Goal: Transaction & Acquisition: Book appointment/travel/reservation

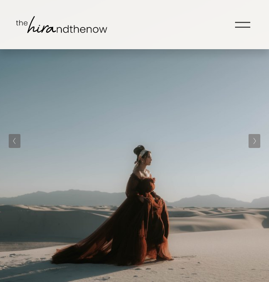
click at [240, 27] on div at bounding box center [242, 27] width 15 height 1
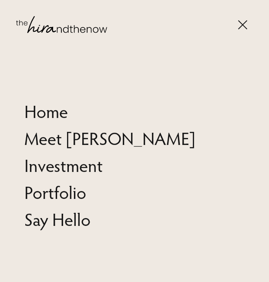
click at [51, 193] on link "Portfolio" at bounding box center [55, 193] width 62 height 18
click at [76, 194] on link "Portfolio" at bounding box center [55, 193] width 62 height 18
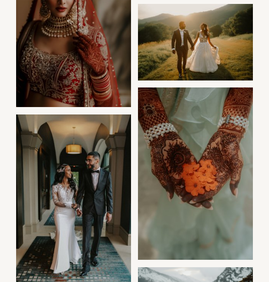
scroll to position [1591, 0]
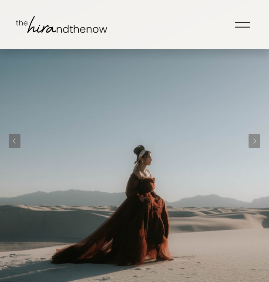
click at [244, 29] on div at bounding box center [242, 24] width 15 height 15
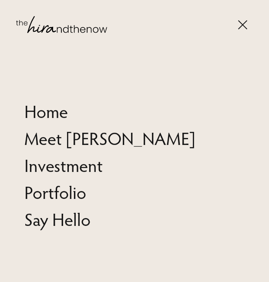
click at [61, 163] on link "Investment" at bounding box center [63, 166] width 78 height 18
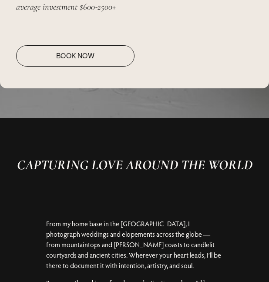
scroll to position [1947, 0]
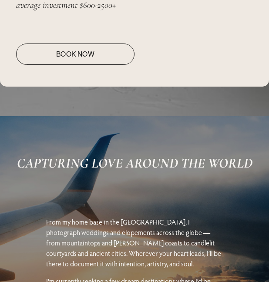
click at [91, 55] on link "Book Now" at bounding box center [75, 53] width 118 height 21
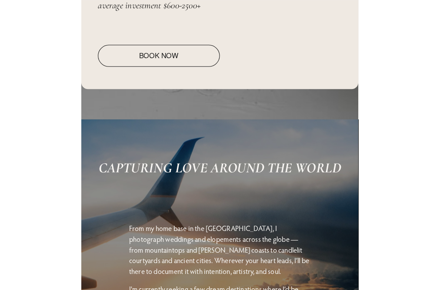
scroll to position [1982, 0]
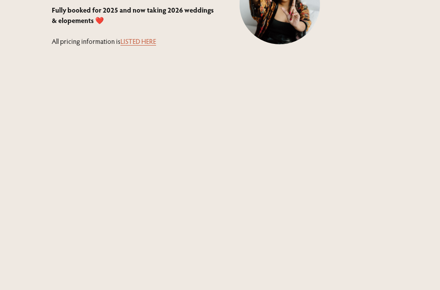
scroll to position [316, 0]
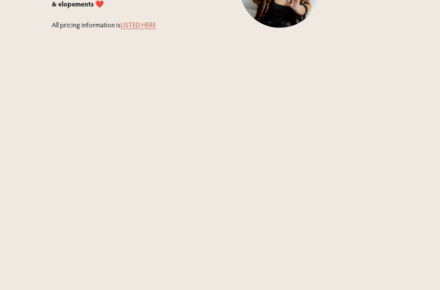
click at [142, 28] on link "LISTED HERE" at bounding box center [138, 24] width 36 height 9
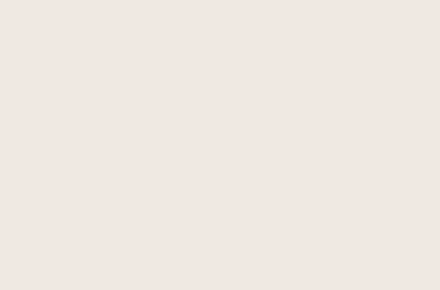
scroll to position [768, 0]
